Goal: Use online tool/utility

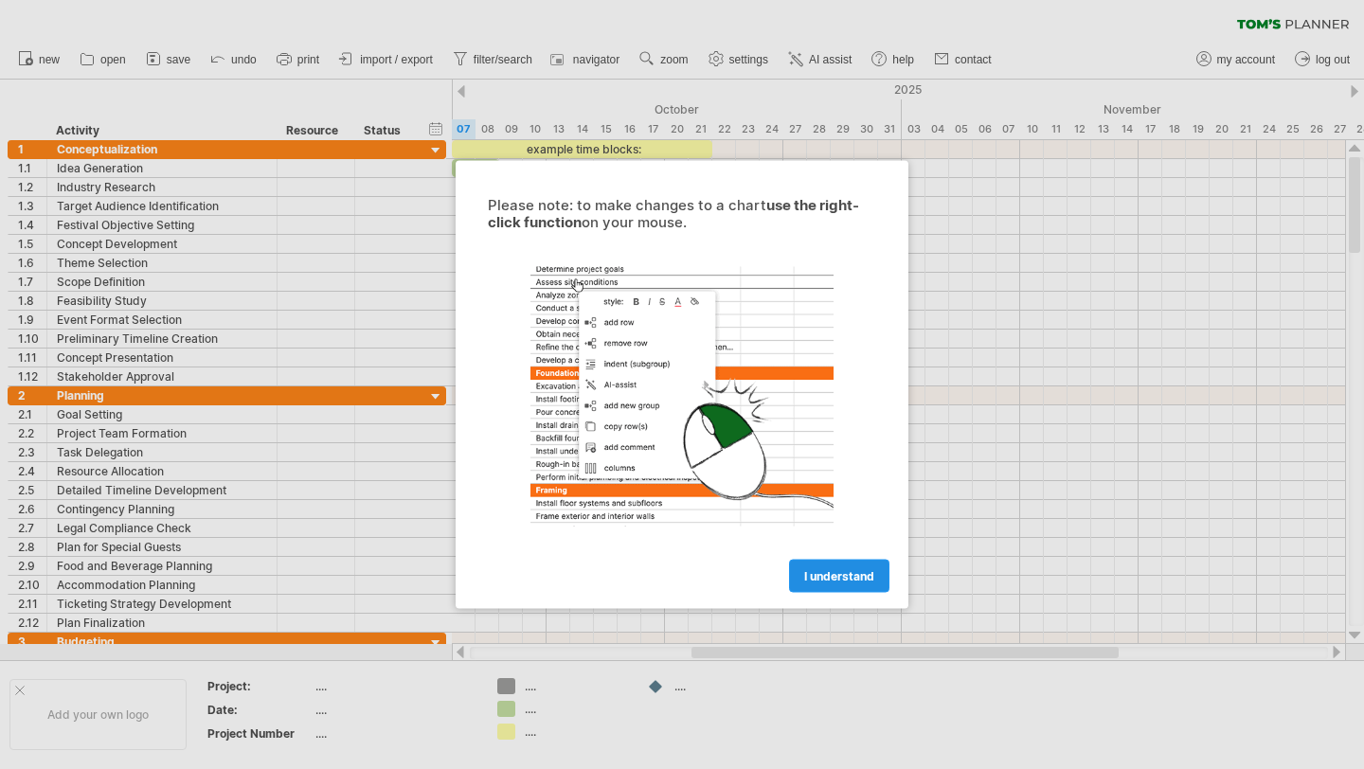
click at [837, 586] on link "I understand" at bounding box center [839, 576] width 100 height 33
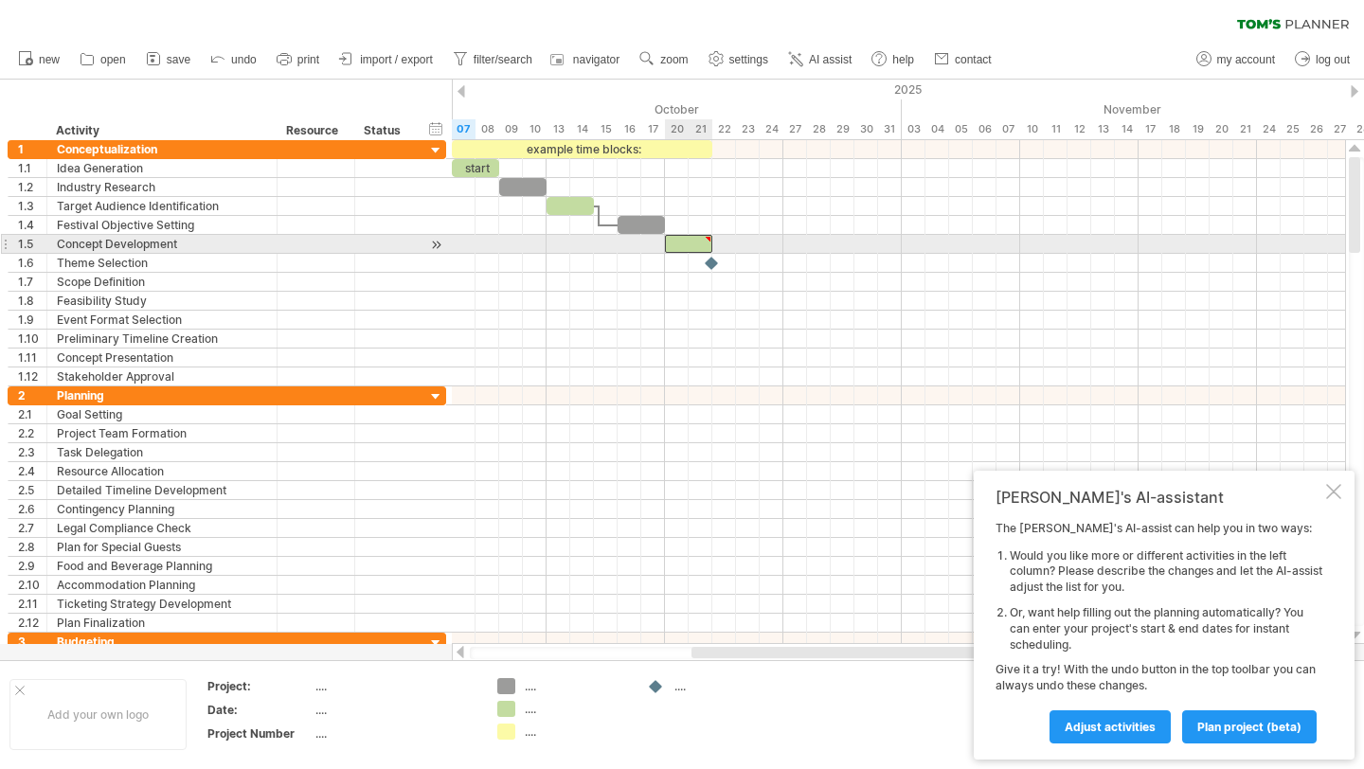
click at [684, 250] on div at bounding box center [688, 244] width 47 height 18
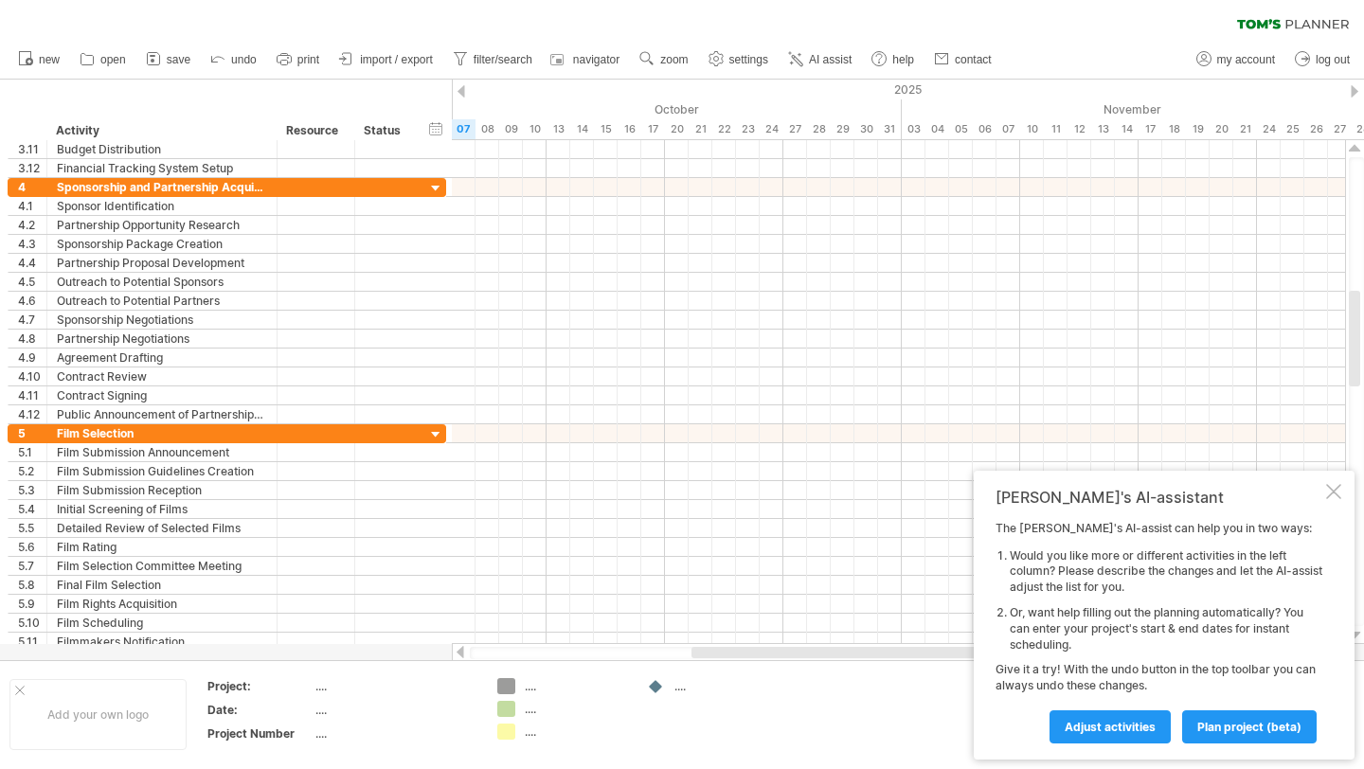
click at [503, 711] on div "Trying to reach [DOMAIN_NAME] Connected again... 0% clear filter new 1" at bounding box center [682, 384] width 1364 height 769
click at [528, 715] on div "...." at bounding box center [576, 709] width 103 height 16
click at [732, 723] on td "...." at bounding box center [713, 714] width 150 height 73
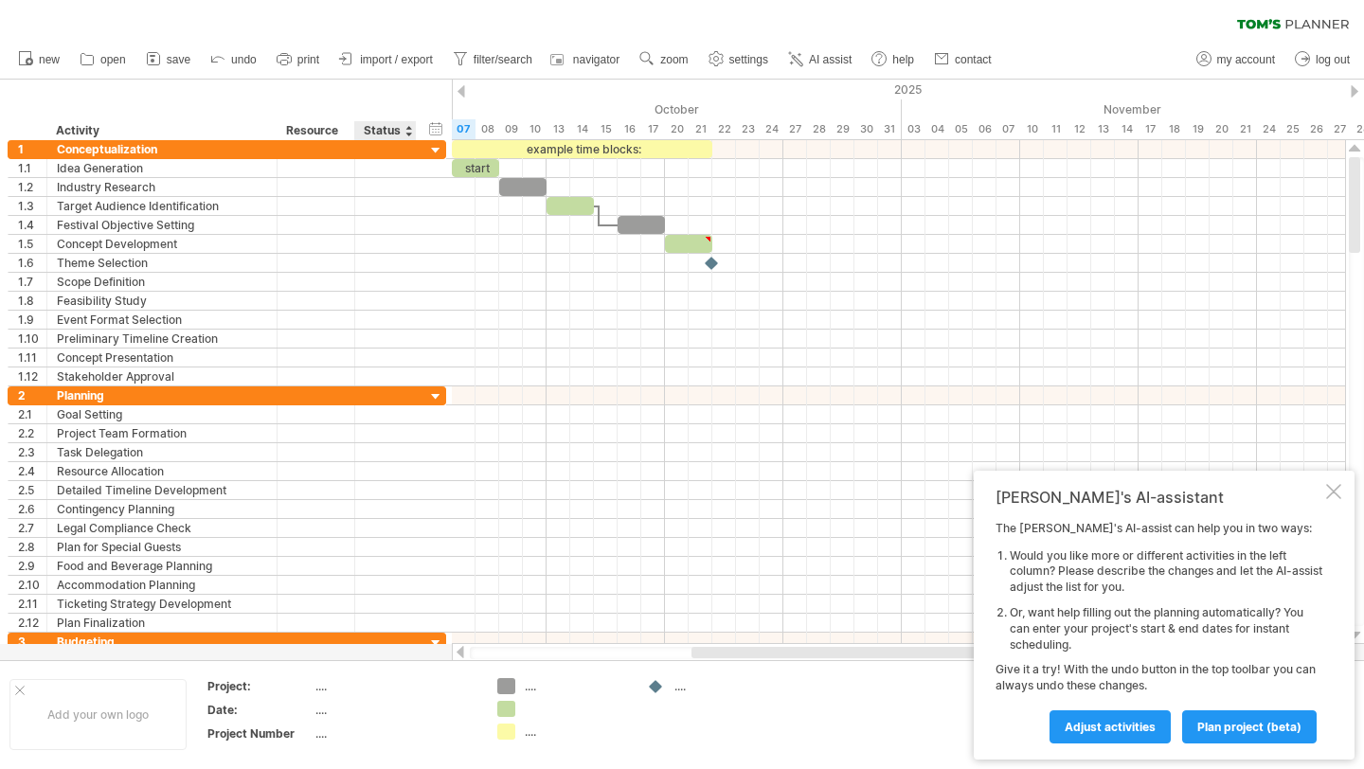
click at [397, 125] on div "Status" at bounding box center [385, 130] width 42 height 19
click at [428, 149] on div at bounding box center [436, 151] width 18 height 18
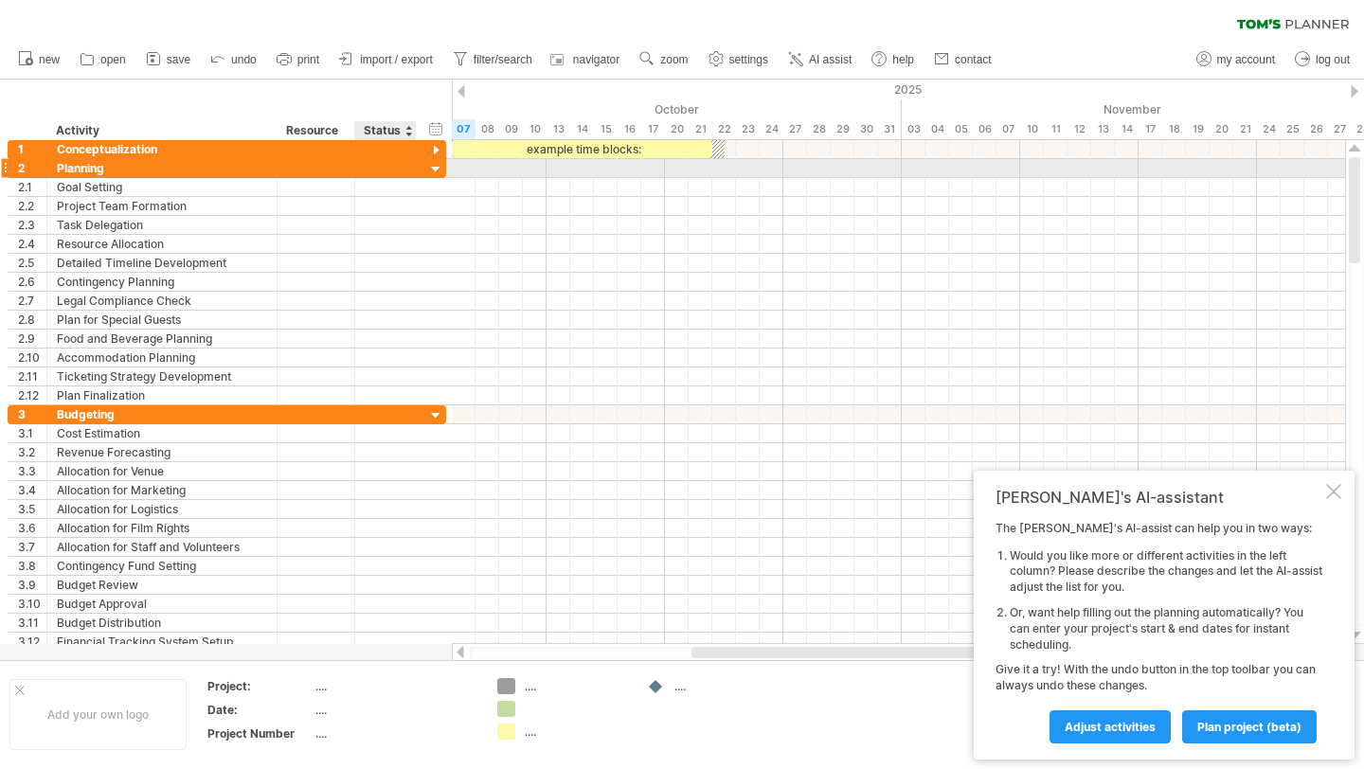
click at [429, 167] on div at bounding box center [436, 170] width 18 height 18
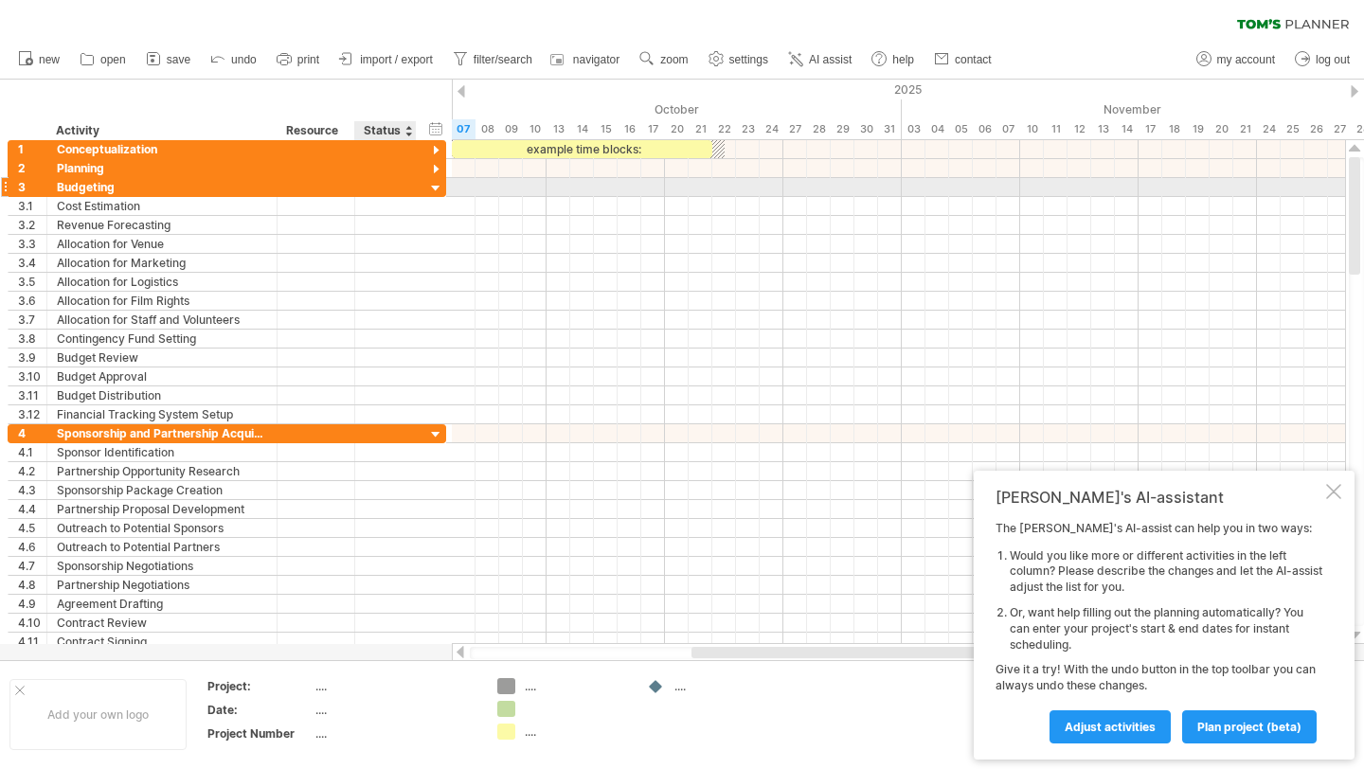
click at [437, 192] on div at bounding box center [436, 189] width 18 height 18
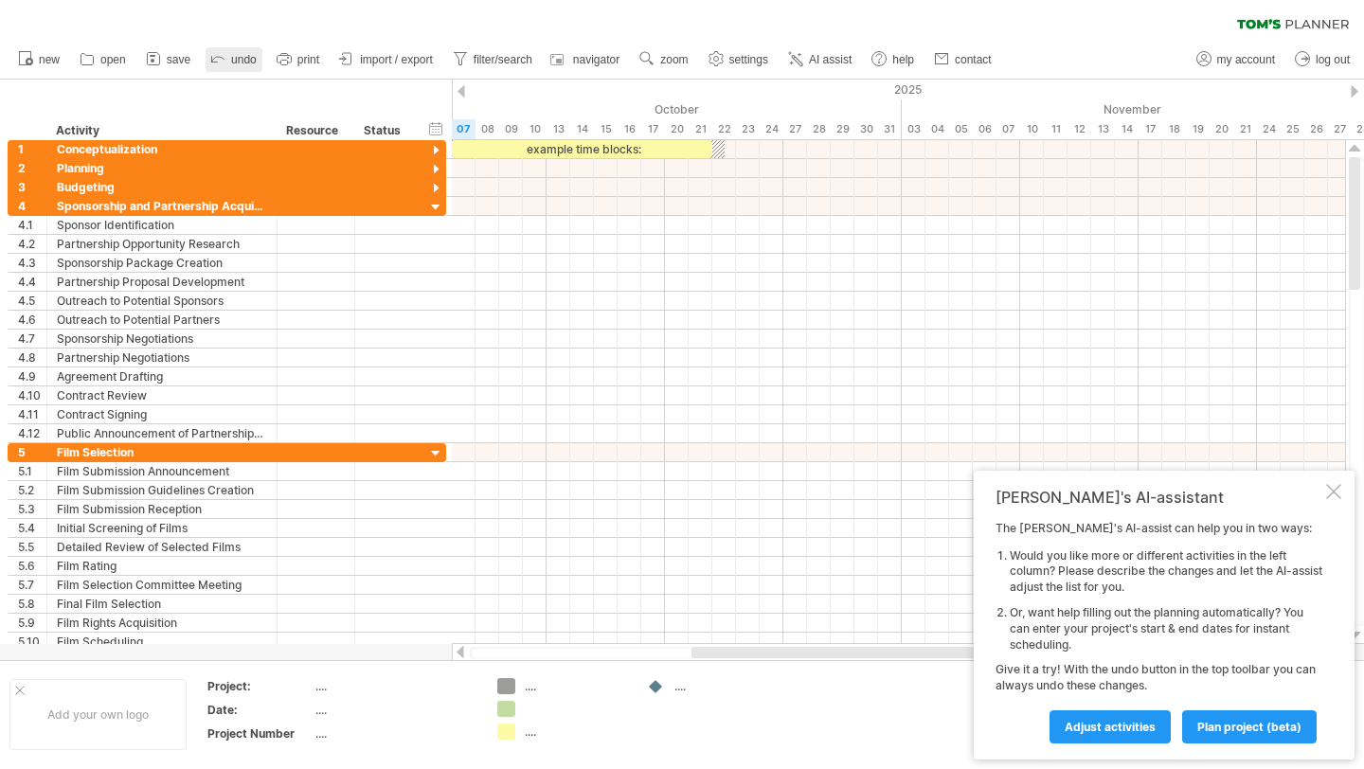
click at [234, 55] on span "undo" at bounding box center [244, 59] width 26 height 13
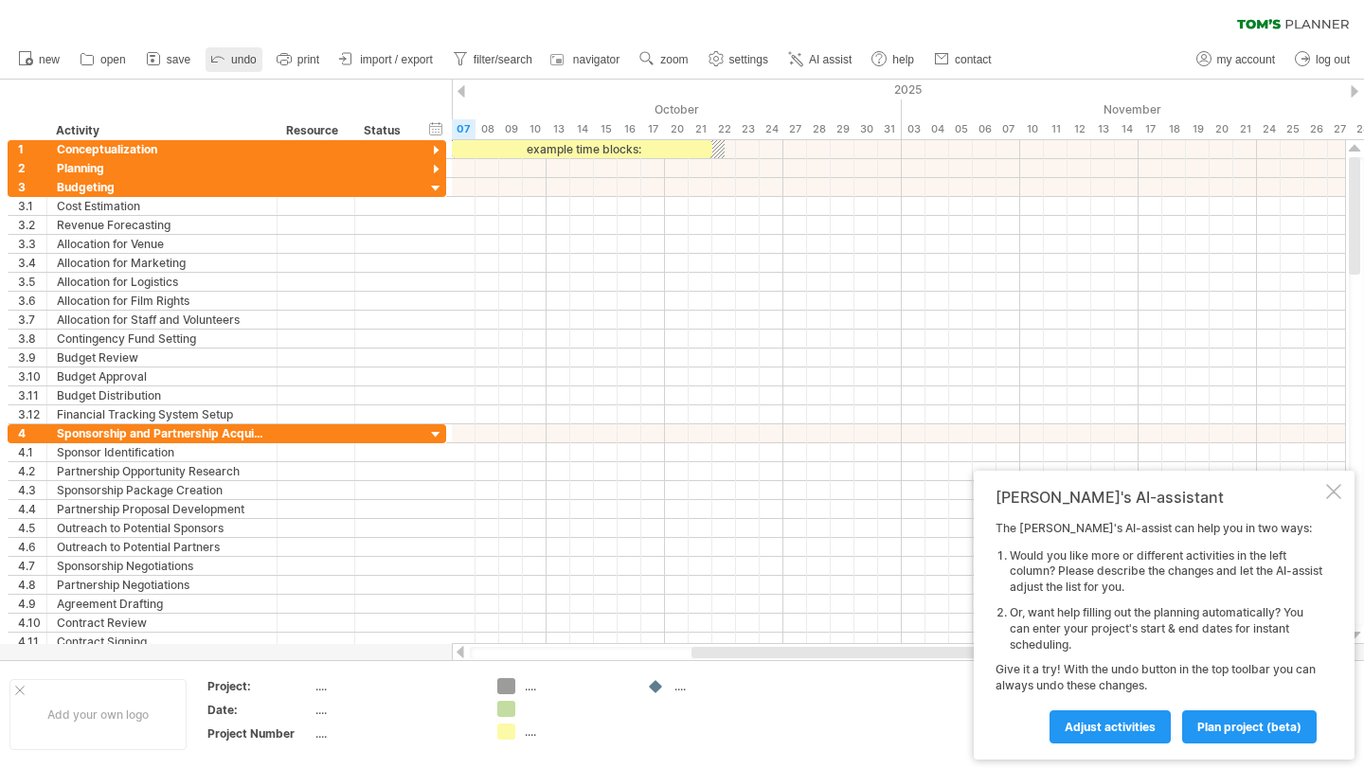
click at [234, 55] on span "undo" at bounding box center [244, 59] width 26 height 13
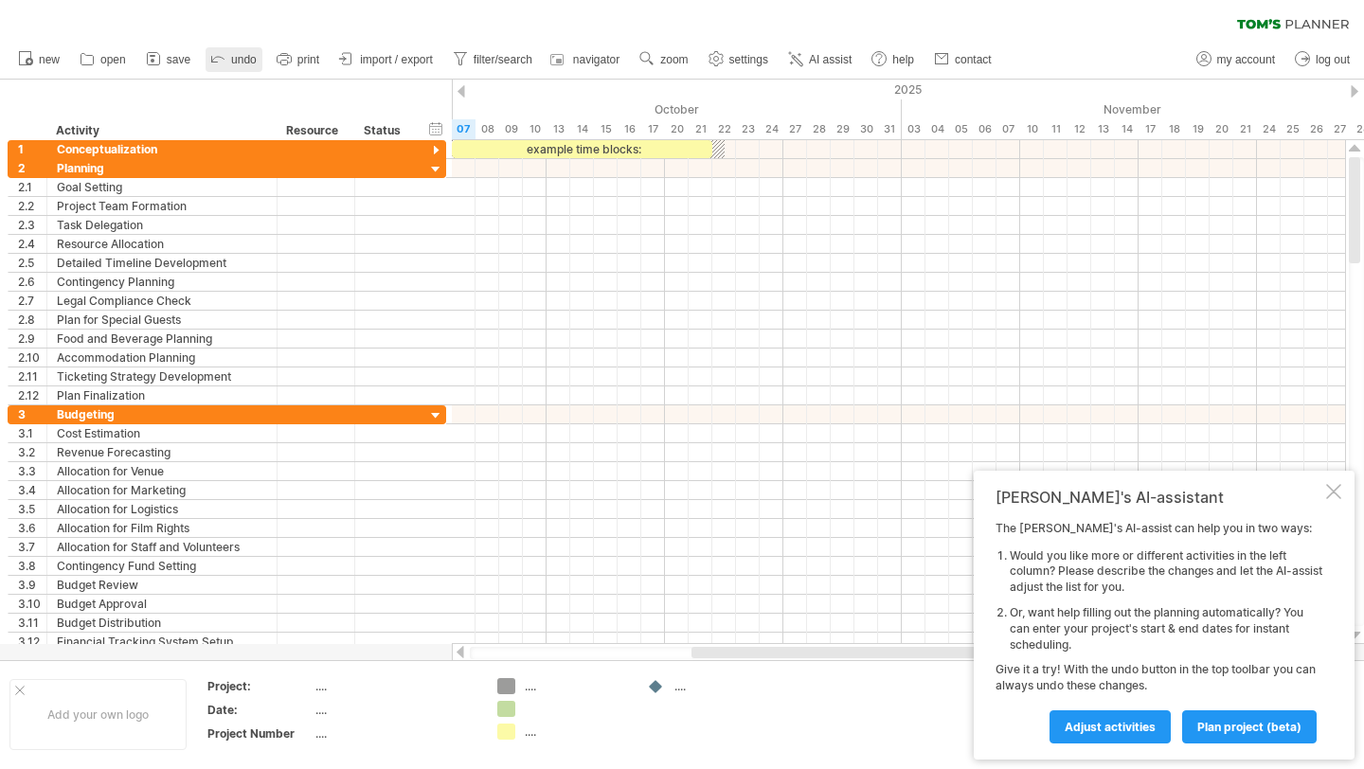
click at [234, 55] on span "undo" at bounding box center [244, 59] width 26 height 13
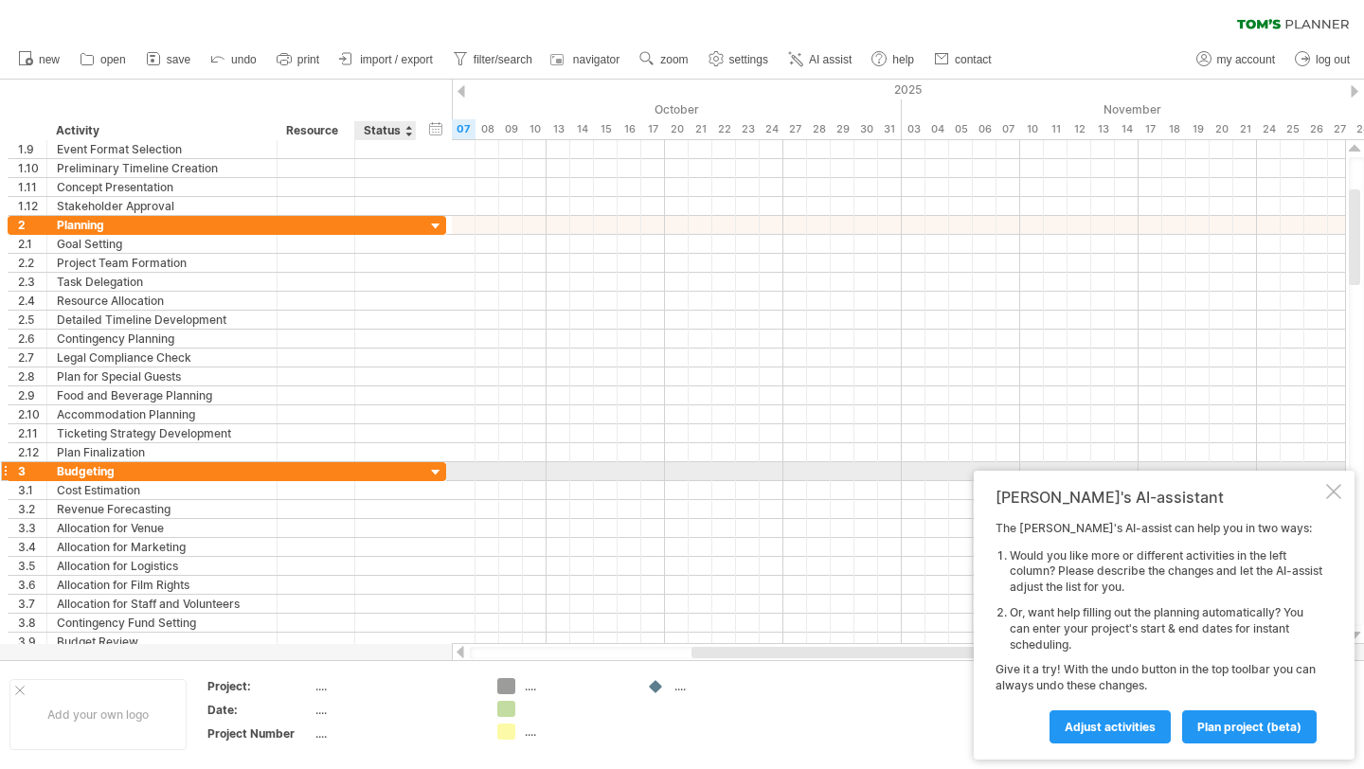
click at [431, 477] on div at bounding box center [436, 473] width 18 height 18
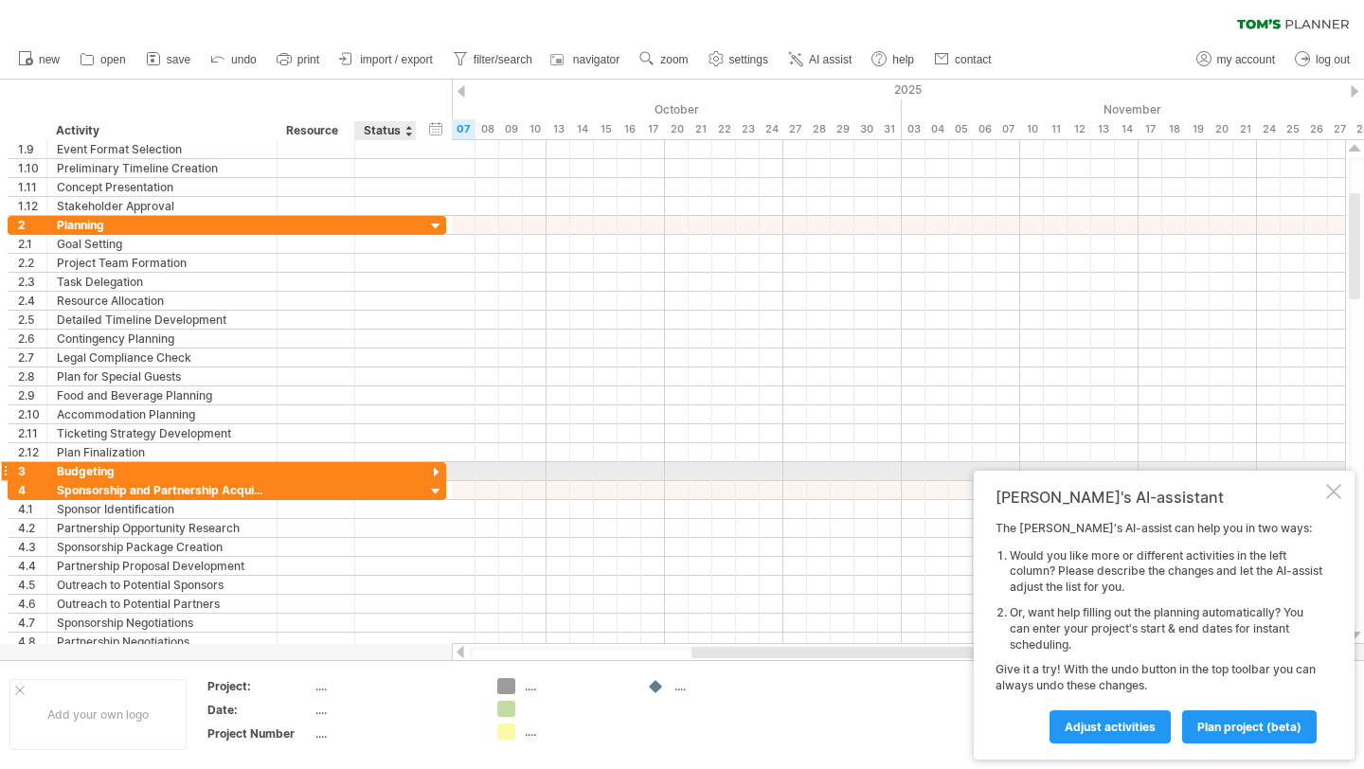
click at [434, 473] on div at bounding box center [436, 473] width 18 height 18
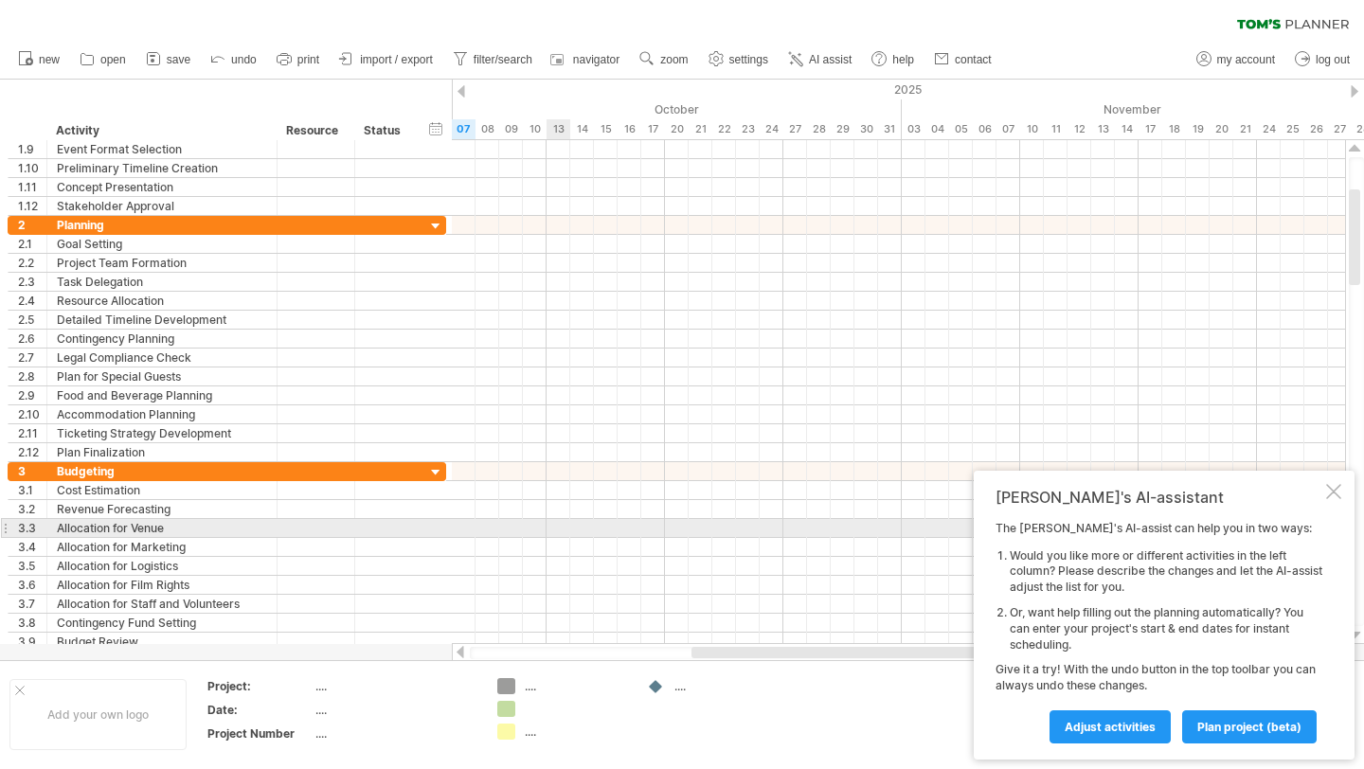
click at [566, 528] on div at bounding box center [898, 528] width 893 height 19
click at [549, 527] on div at bounding box center [898, 528] width 893 height 19
click at [609, 535] on div at bounding box center [898, 528] width 893 height 19
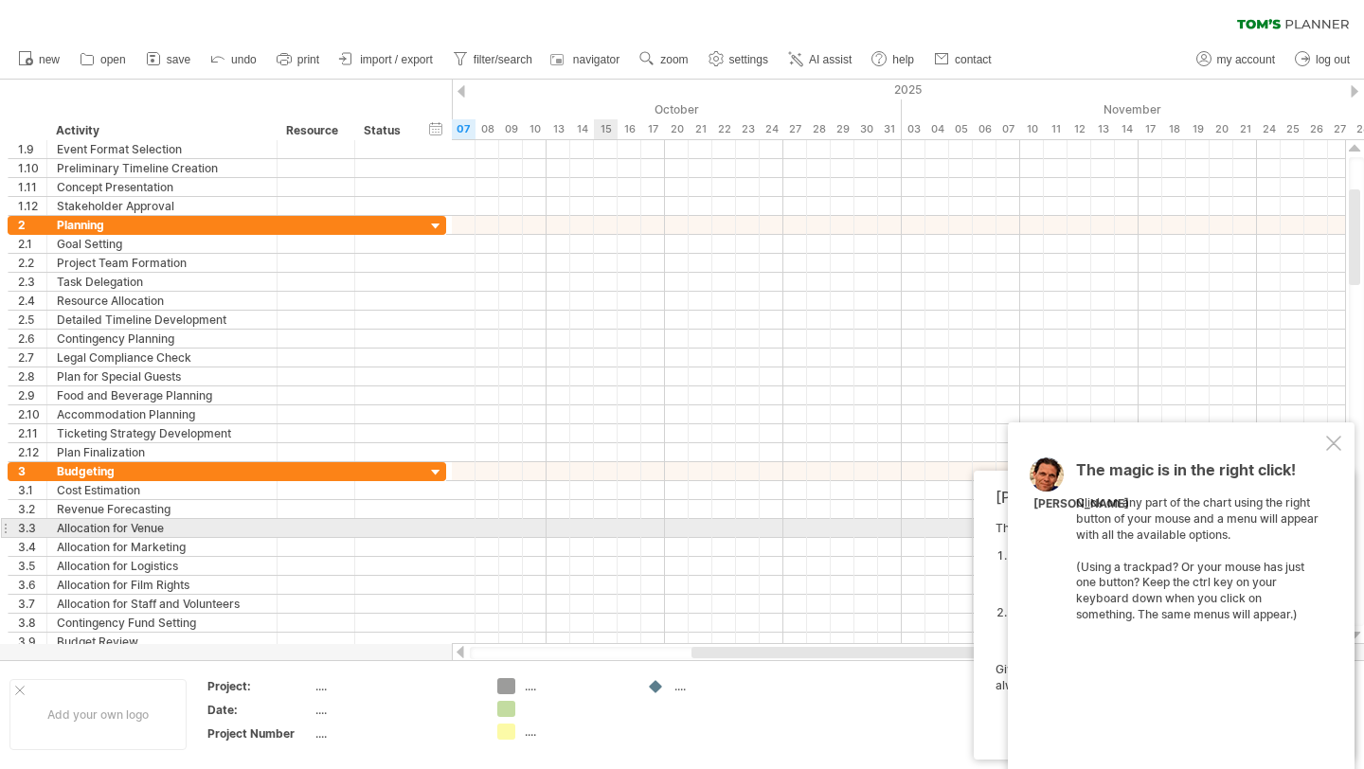
click at [608, 523] on div at bounding box center [898, 528] width 893 height 19
